Goal: Task Accomplishment & Management: Manage account settings

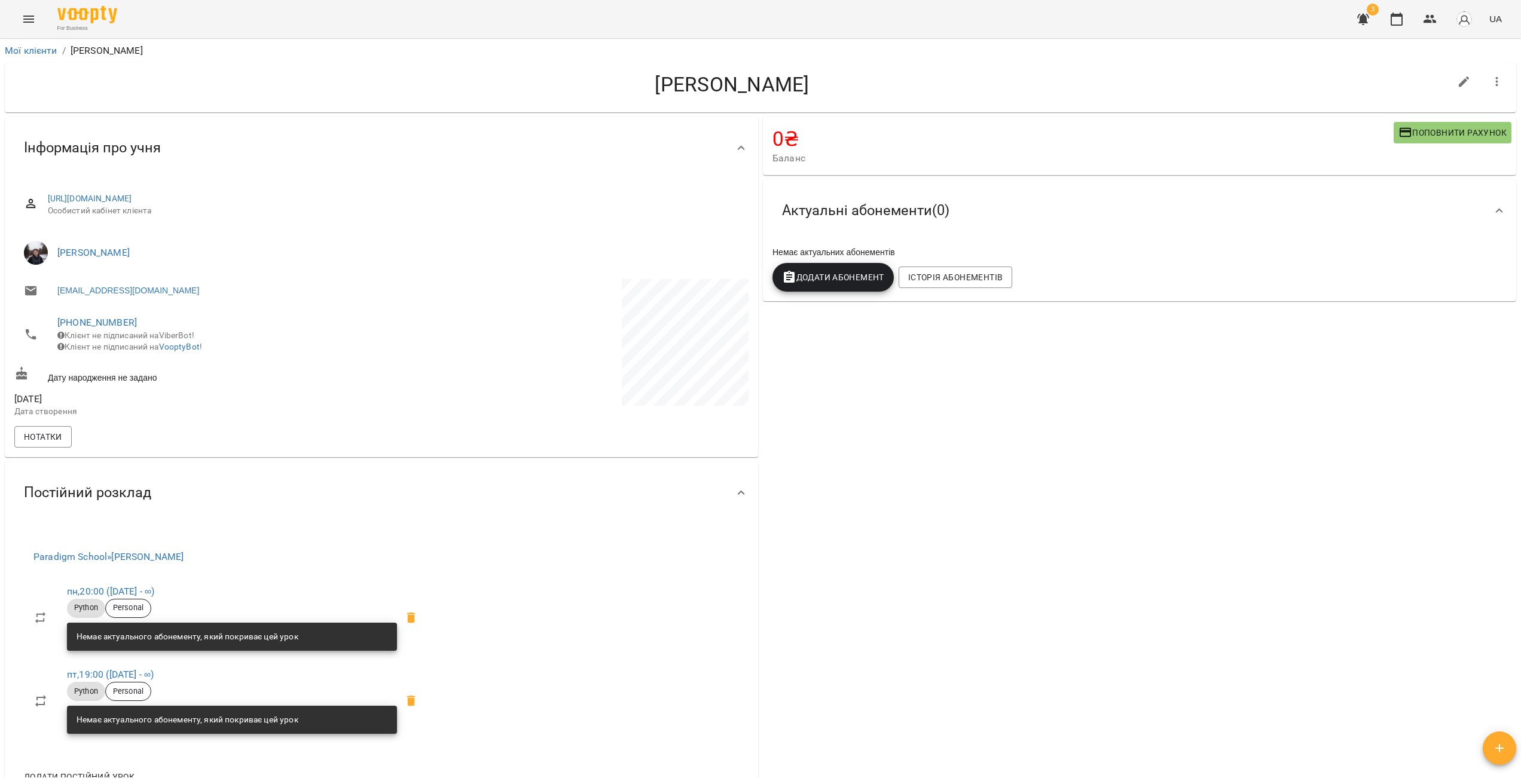
drag, startPoint x: 0, startPoint y: 0, endPoint x: 18, endPoint y: 17, distance: 24.8
click at [18, 17] on button "Menu" at bounding box center [29, 20] width 29 height 29
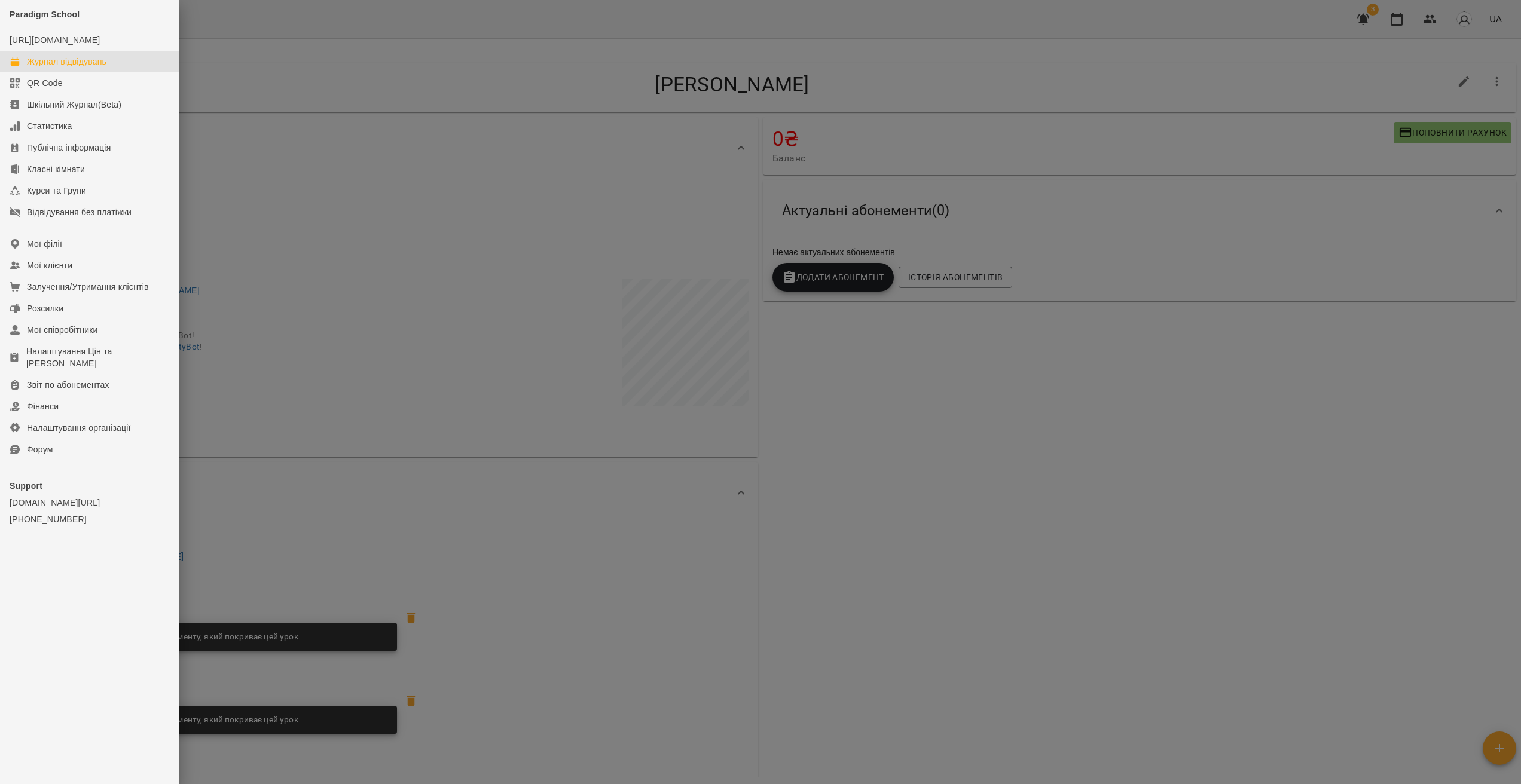
click at [87, 68] on div "Журнал відвідувань" at bounding box center [67, 62] width 80 height 12
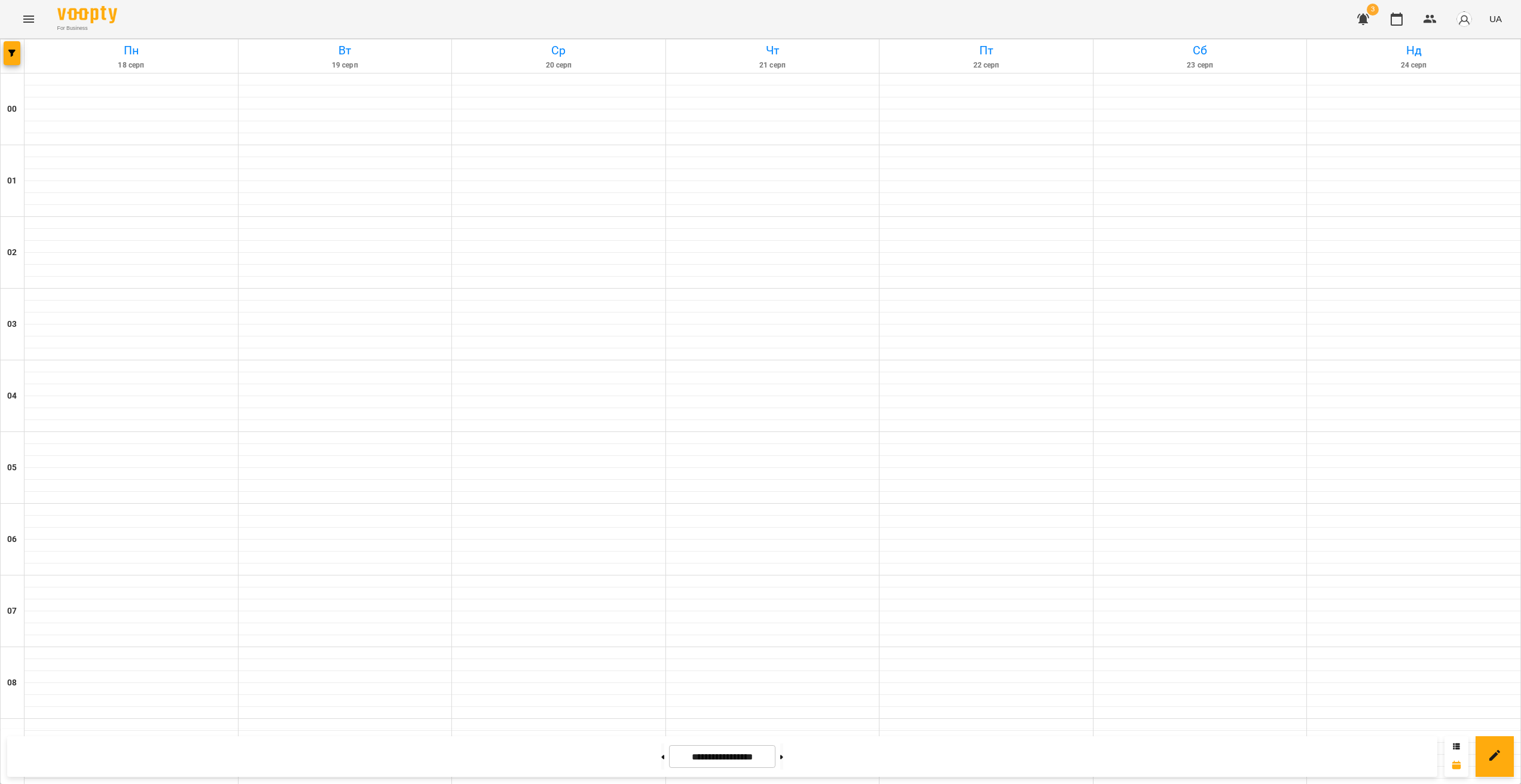
scroll to position [1064, 0]
click at [11, 56] on icon "button" at bounding box center [12, 53] width 7 height 7
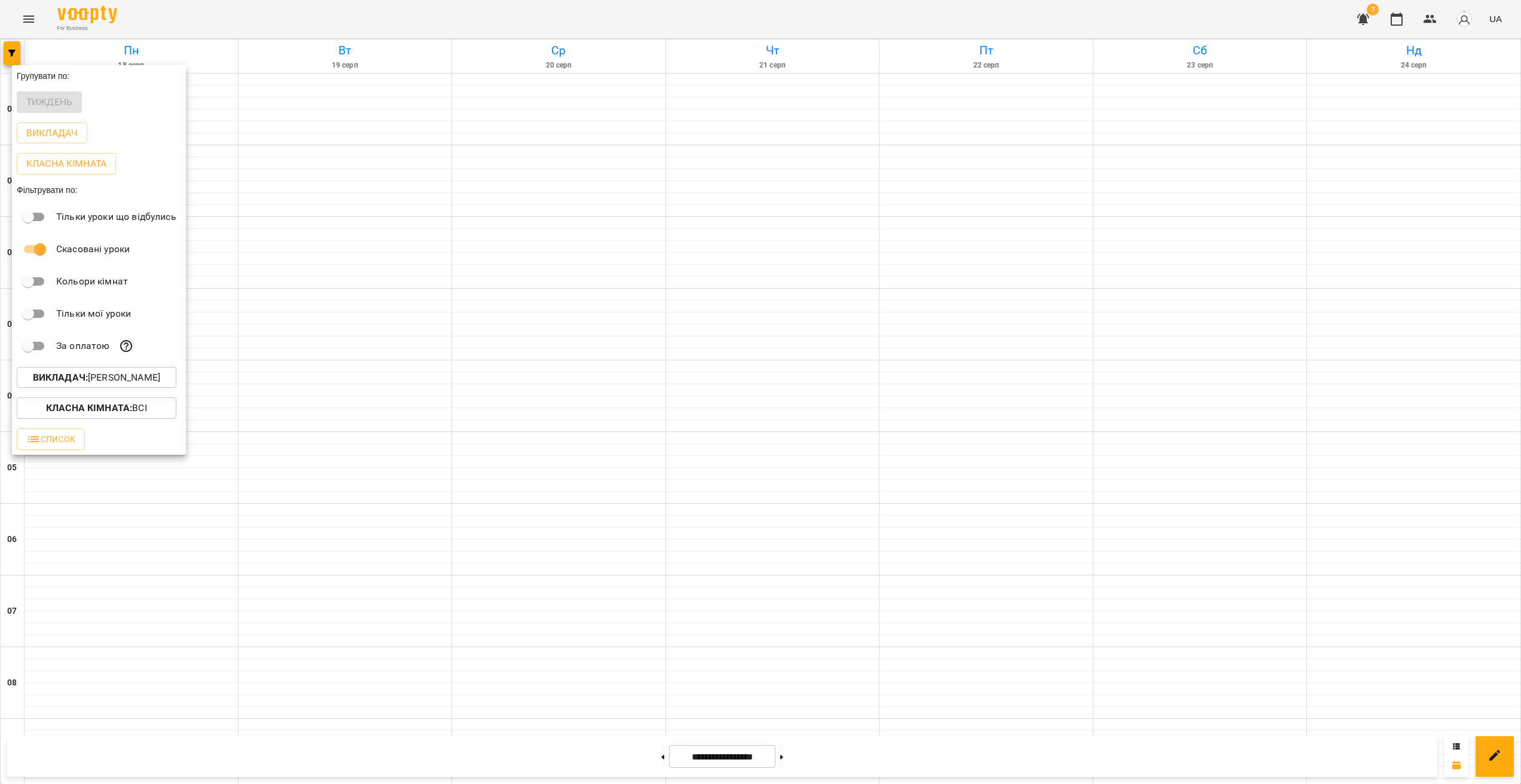
click at [132, 385] on p "Викладач : [PERSON_NAME]" at bounding box center [97, 378] width 127 height 14
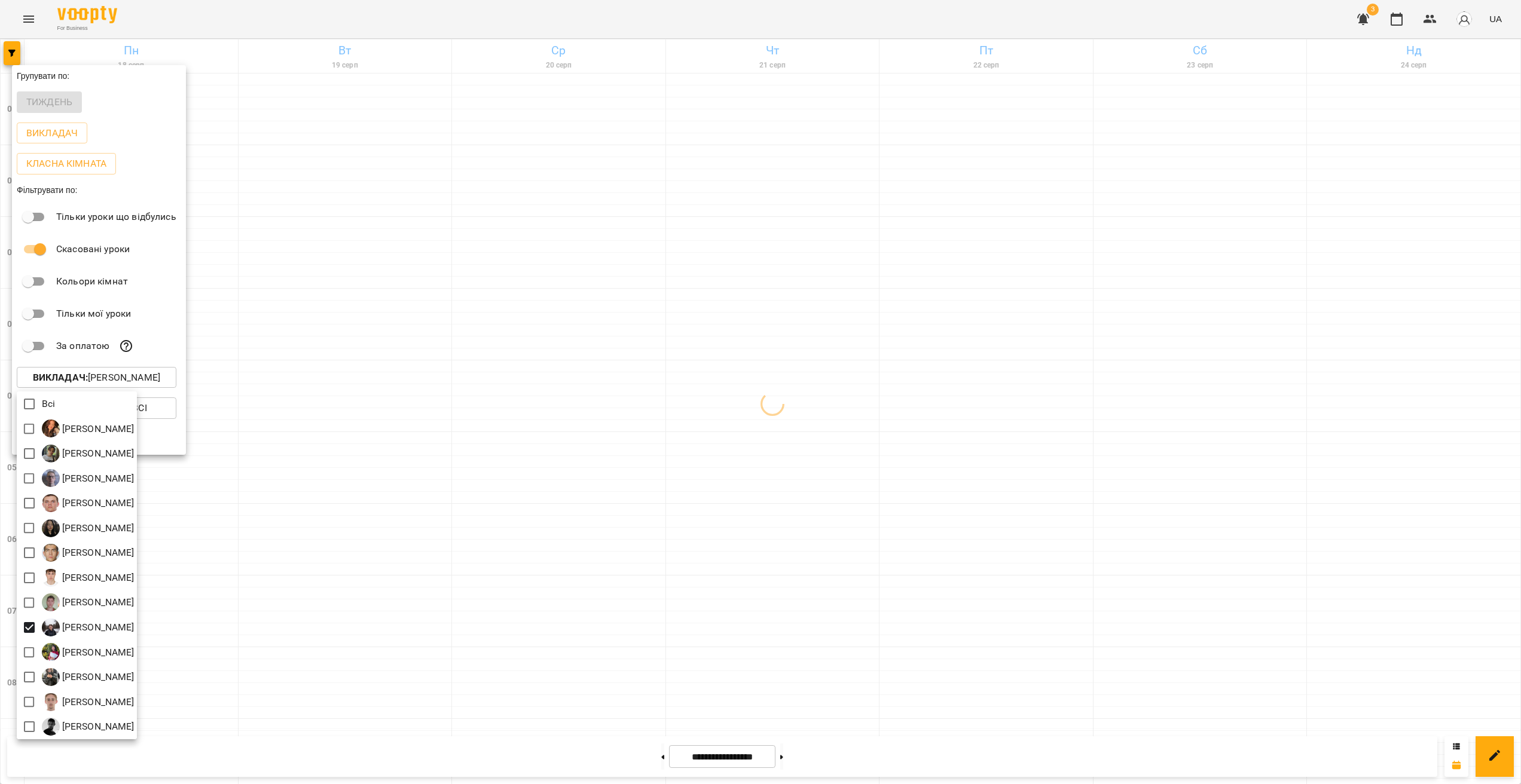
click at [318, 484] on div at bounding box center [760, 392] width 1521 height 784
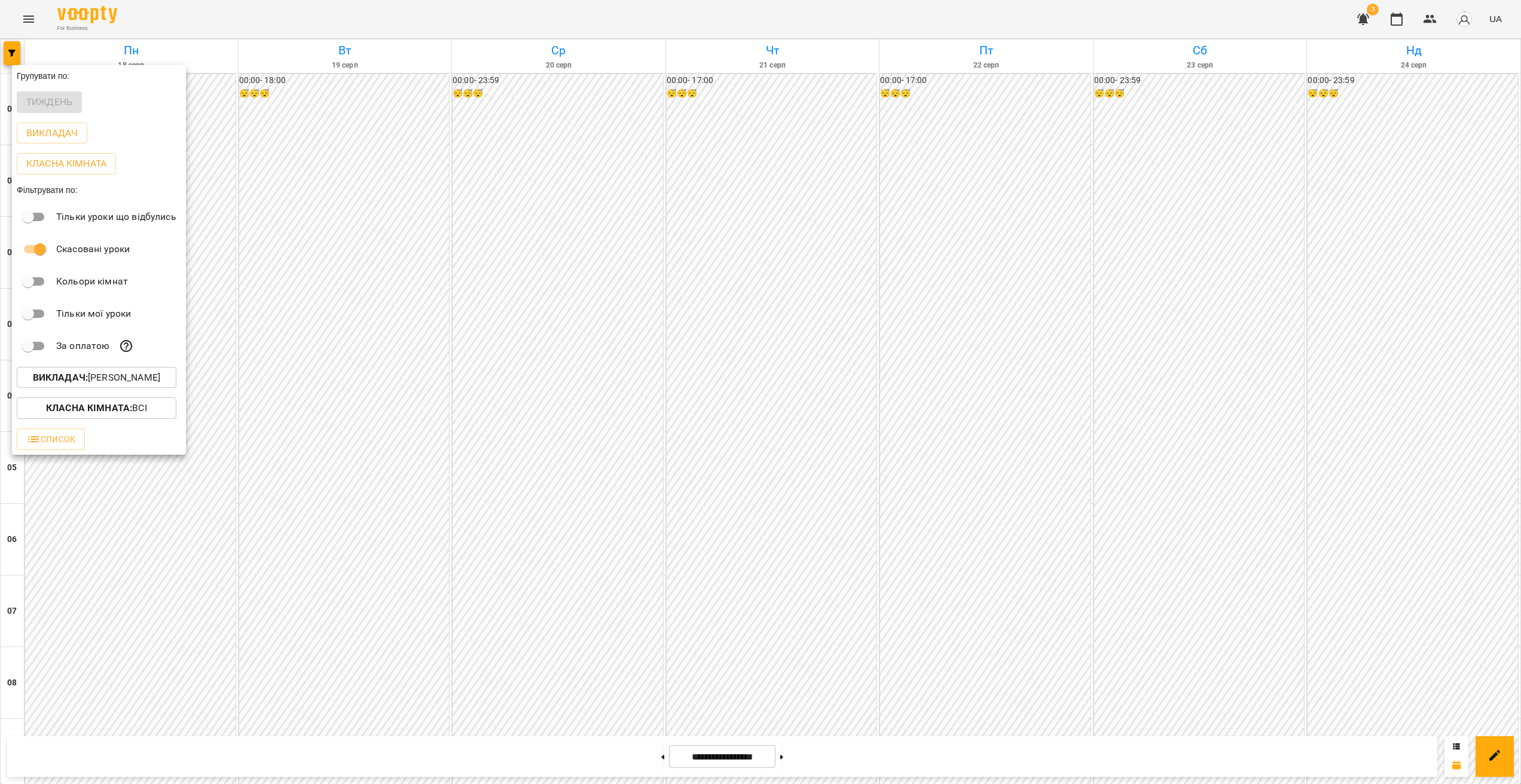
click at [363, 484] on div at bounding box center [760, 392] width 1521 height 784
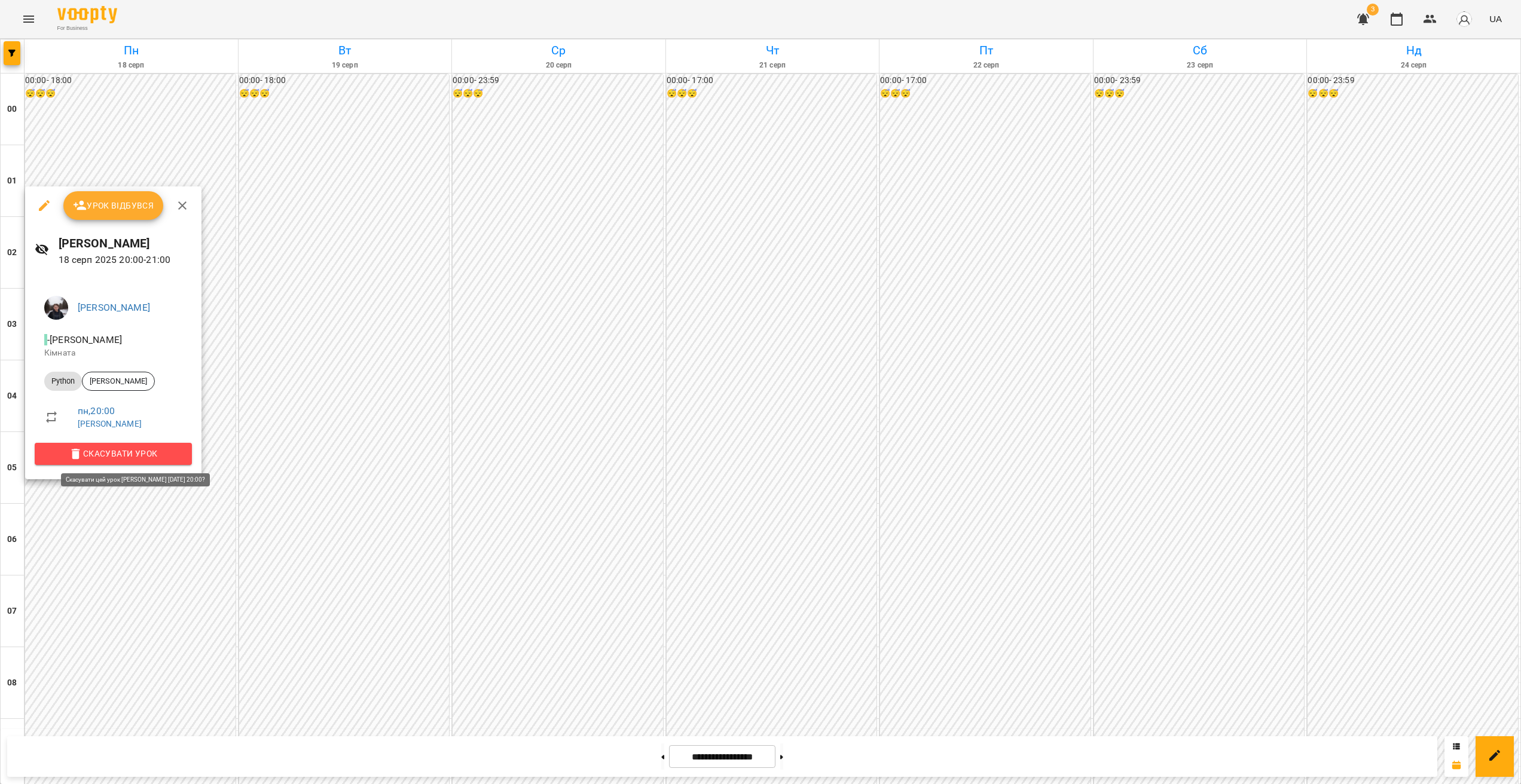
click at [160, 451] on span "Скасувати Урок" at bounding box center [113, 453] width 138 height 14
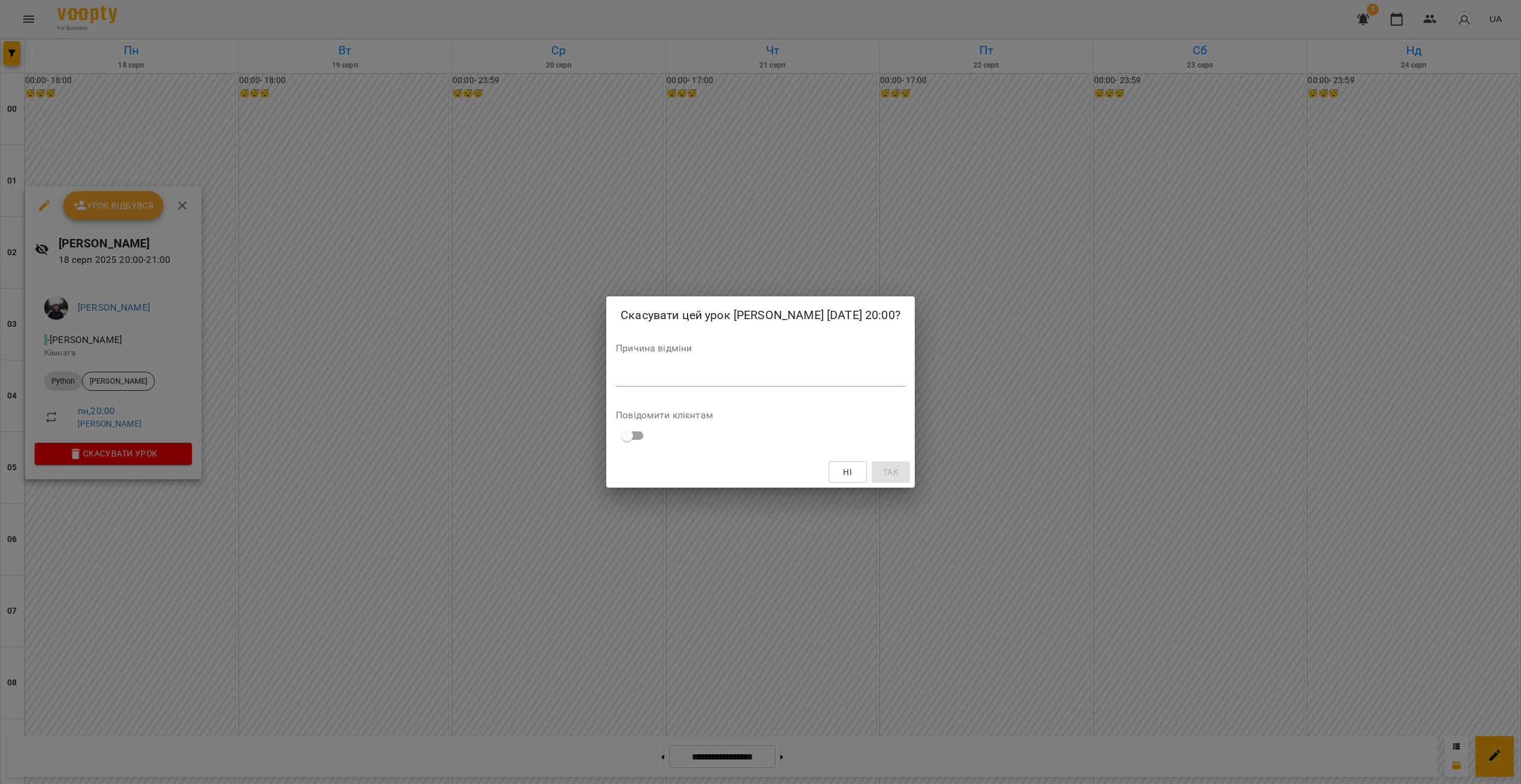
click at [671, 383] on textarea at bounding box center [760, 376] width 289 height 11
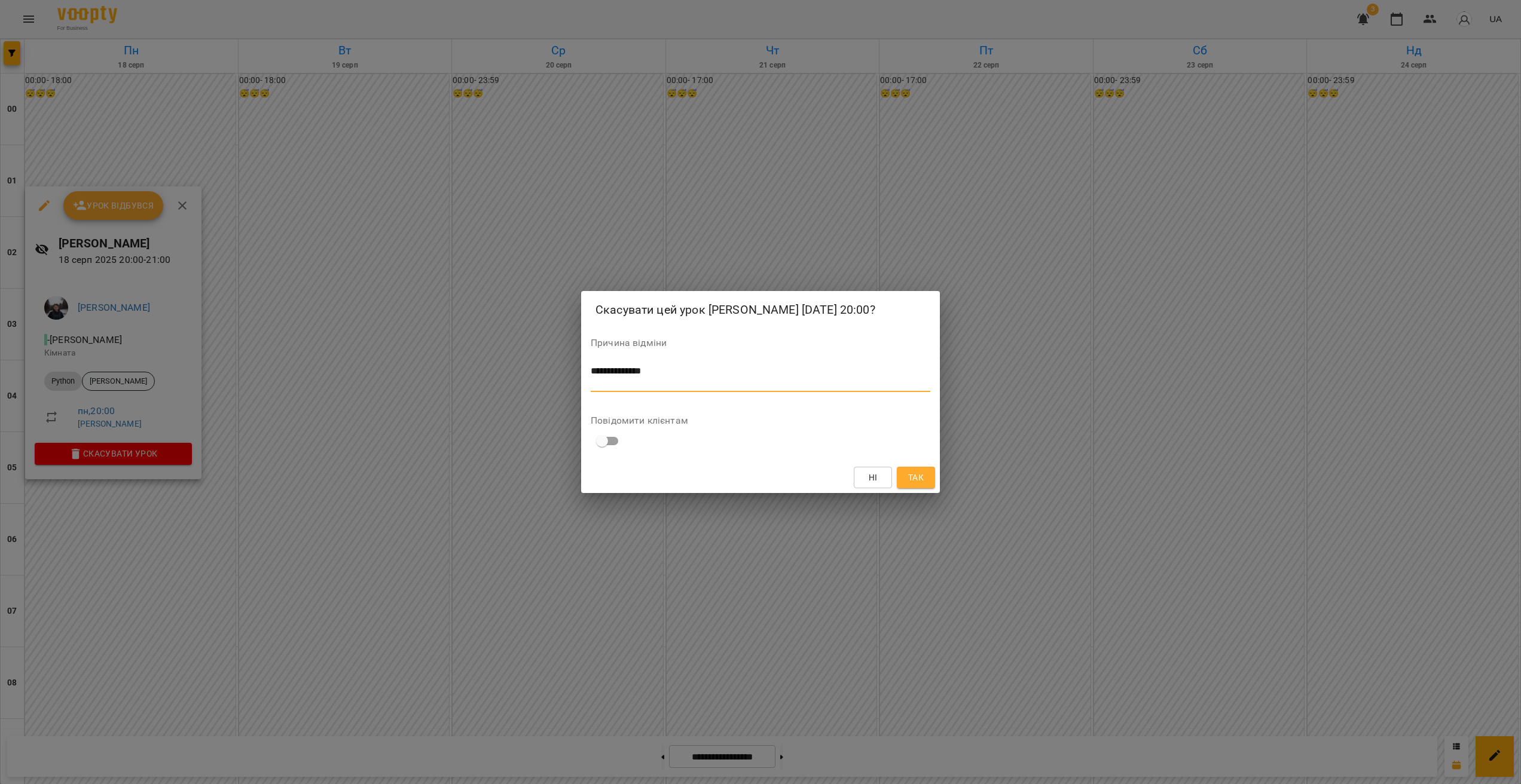
type textarea "**********"
click at [917, 484] on span "Так" at bounding box center [916, 477] width 15 height 14
